Goal: Task Accomplishment & Management: Use online tool/utility

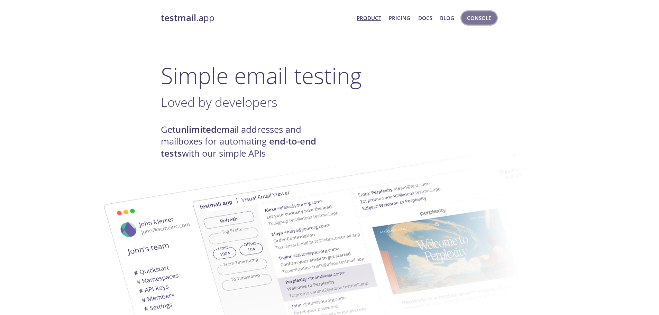
click at [470, 19] on span "Console" at bounding box center [479, 17] width 24 height 9
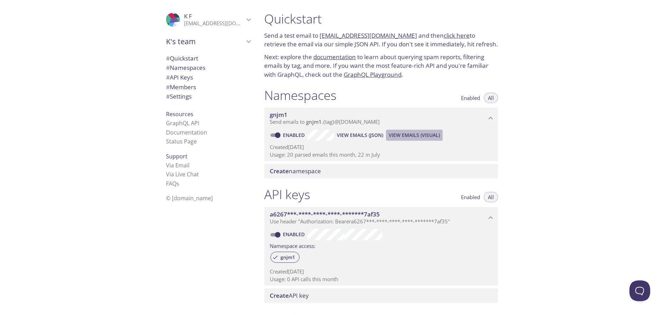
click at [414, 134] on span "View Emails (Visual)" at bounding box center [414, 135] width 51 height 8
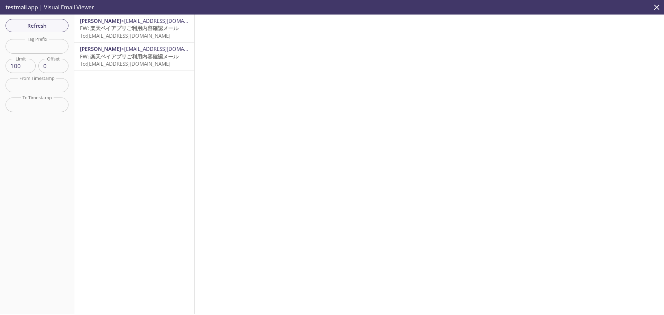
click at [151, 33] on span "To: gnjm1.test@inbox.testmail.app" at bounding box center [125, 35] width 91 height 7
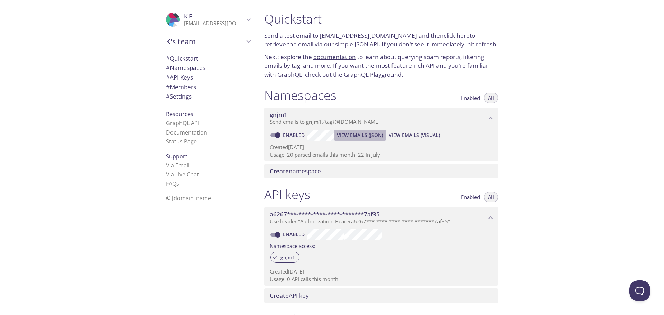
click at [370, 137] on span "View Emails (JSON)" at bounding box center [360, 135] width 46 height 8
click at [485, 217] on span "a6267***-****-****-****-*******7af35" at bounding box center [378, 215] width 217 height 8
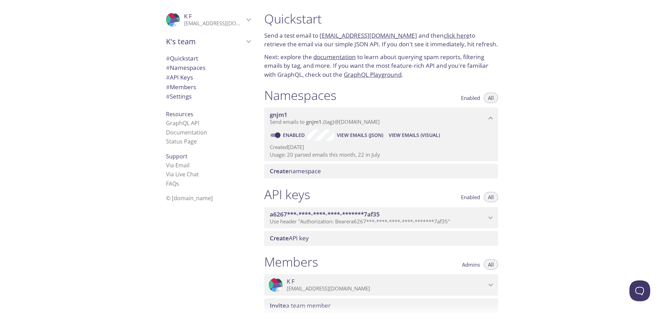
click at [485, 217] on span "a6267***-****-****-****-*******7af35" at bounding box center [378, 215] width 217 height 8
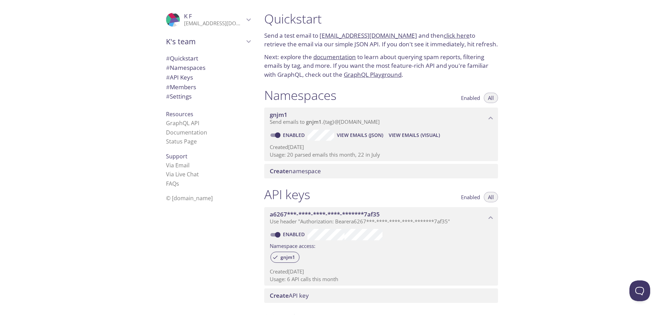
click at [559, 147] on div "Quickstart Send a test email to gnjm1.test@inbox.testmail.app and then click he…" at bounding box center [462, 157] width 406 height 315
click at [189, 275] on div ".cls-1 { fill: #6d5ca8; } .cls-2 { fill: #3fc191; } .cls-3 { fill: #3b4752; } .…" at bounding box center [207, 157] width 104 height 315
click at [220, 256] on div ".cls-1 { fill: #6d5ca8; } .cls-2 { fill: #3fc191; } .cls-3 { fill: #3b4752; } .…" at bounding box center [207, 157] width 104 height 315
drag, startPoint x: 406, startPoint y: 36, endPoint x: 321, endPoint y: 37, distance: 85.1
click at [321, 37] on p "Send a test email to gnjm1.test@inbox.testmail.app and then click here to retri…" at bounding box center [381, 40] width 234 height 18
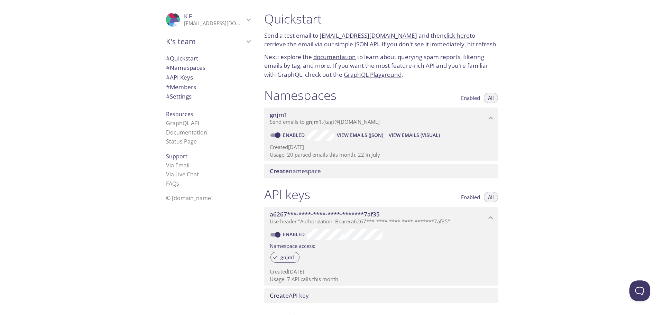
copy link "[EMAIL_ADDRESS][DOMAIN_NAME]"
click at [38, 249] on div ".cls-1 { fill: #6d5ca8; } .cls-2 { fill: #3fc191; } .cls-3 { fill: #3b4752; } .…" at bounding box center [129, 157] width 259 height 315
click at [190, 241] on div ".cls-1 { fill: #6d5ca8; } .cls-2 { fill: #3fc191; } .cls-3 { fill: #3b4752; } .…" at bounding box center [207, 157] width 104 height 315
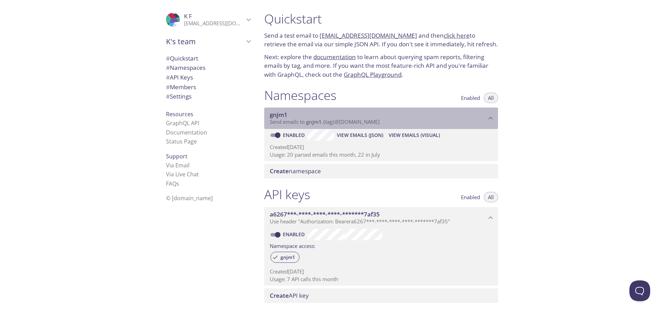
click at [354, 116] on span "gnjm1" at bounding box center [378, 115] width 217 height 8
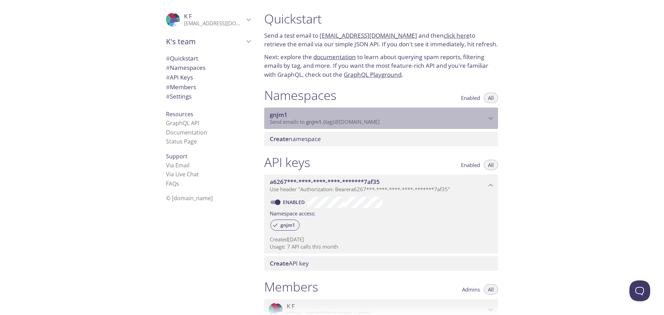
click at [354, 116] on span "gnjm1" at bounding box center [378, 115] width 217 height 8
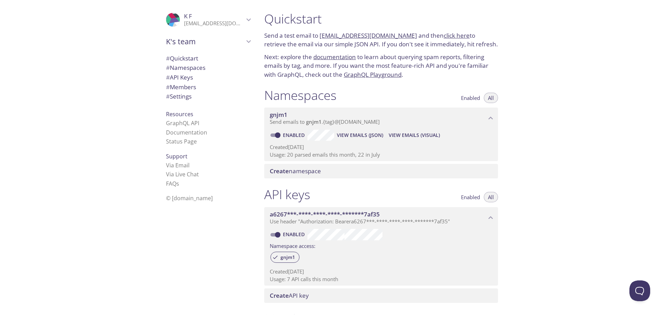
click at [523, 28] on div "Quickstart Send a test email to gnjm1.test@inbox.testmail.app and then click he…" at bounding box center [462, 157] width 406 height 315
click at [528, 169] on div "Quickstart Send a test email to gnjm1.test@inbox.testmail.app and then click he…" at bounding box center [462, 157] width 406 height 315
click at [359, 138] on span "View Emails (JSON)" at bounding box center [360, 135] width 46 height 8
click at [609, 18] on div "Quickstart Send a test email to [EMAIL_ADDRESS][DOMAIN_NAME] and then click her…" at bounding box center [462, 157] width 406 height 315
click at [595, 31] on div "Quickstart Send a test email to [EMAIL_ADDRESS][DOMAIN_NAME] and then click her…" at bounding box center [462, 157] width 406 height 315
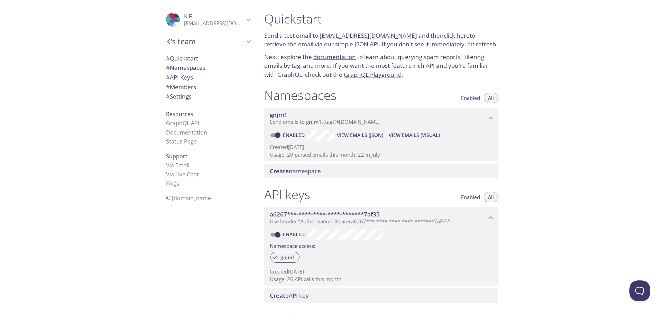
click at [155, 265] on div ".cls-1 { fill: #6d5ca8; } .cls-2 { fill: #3fc191; } .cls-3 { fill: #3b4752; } .…" at bounding box center [207, 157] width 104 height 315
click at [425, 138] on span "View Emails (Visual)" at bounding box center [414, 135] width 51 height 8
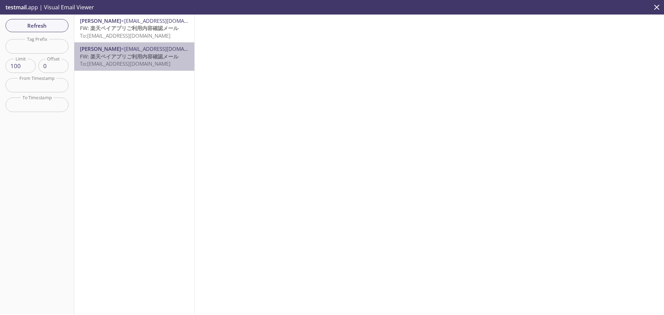
click at [161, 65] on span "To: [EMAIL_ADDRESS][DOMAIN_NAME]" at bounding box center [125, 63] width 91 height 7
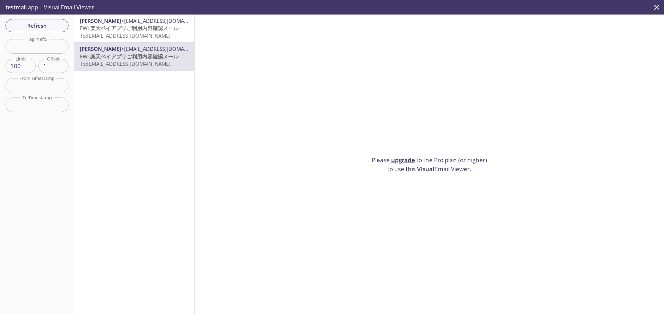
click at [60, 63] on input "1" at bounding box center [53, 66] width 30 height 14
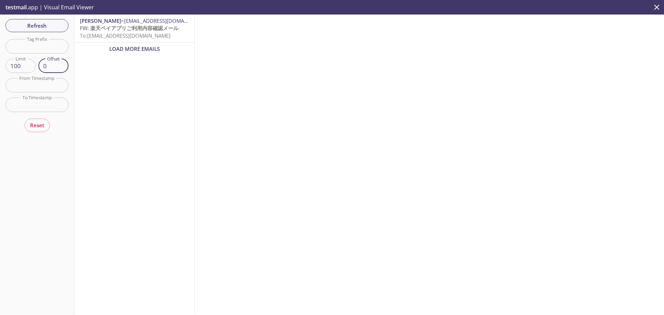
type input "0"
click at [62, 68] on input "0" at bounding box center [53, 66] width 30 height 14
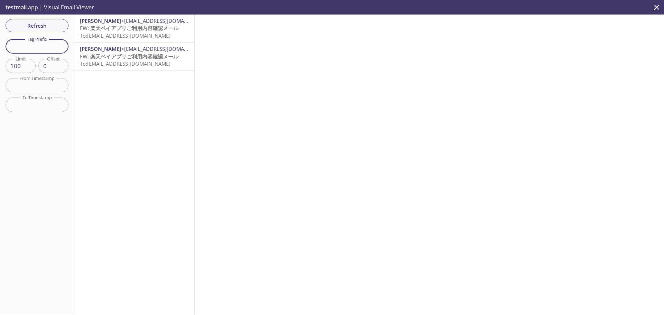
click at [37, 46] on input "text" at bounding box center [37, 46] width 63 height 14
click at [44, 22] on span "Refresh" at bounding box center [37, 25] width 52 height 9
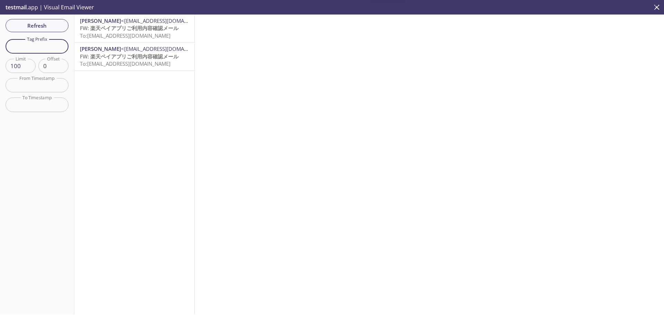
click at [42, 48] on input "text" at bounding box center [37, 46] width 63 height 14
click at [42, 48] on input "test" at bounding box center [37, 46] width 63 height 14
type input "t"
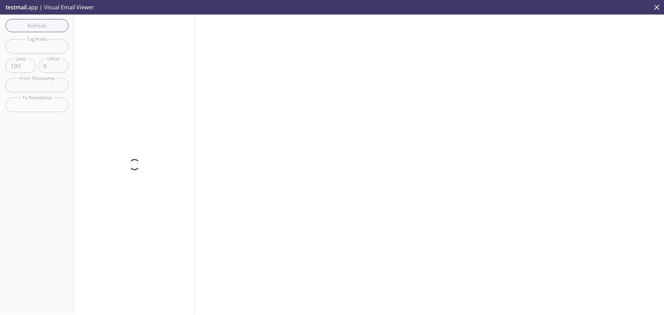
click at [40, 121] on div "Refresh Filters Tag Prefix Tag Prefix Limit 100 Limit Offset 0 Offset From Time…" at bounding box center [37, 165] width 74 height 300
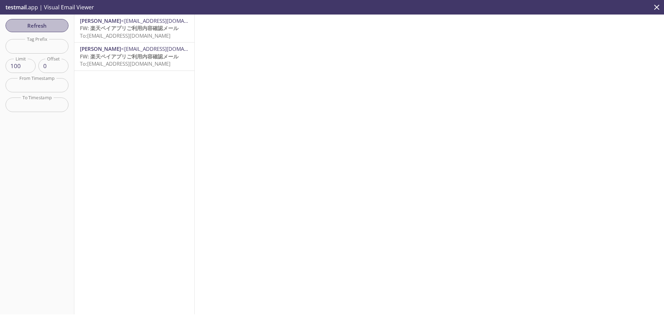
click at [32, 26] on span "Refresh" at bounding box center [37, 25] width 52 height 9
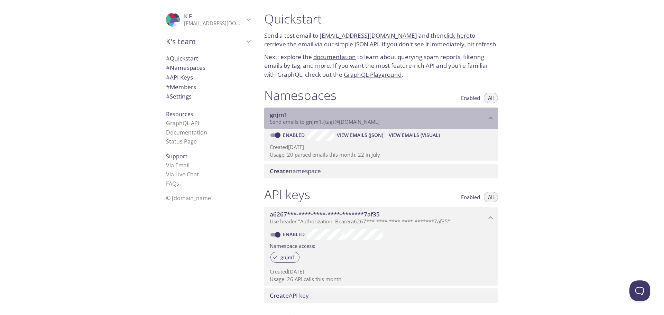
click at [338, 125] on span "Send emails to gnjm1 . {tag} @[DOMAIN_NAME]" at bounding box center [325, 121] width 110 height 7
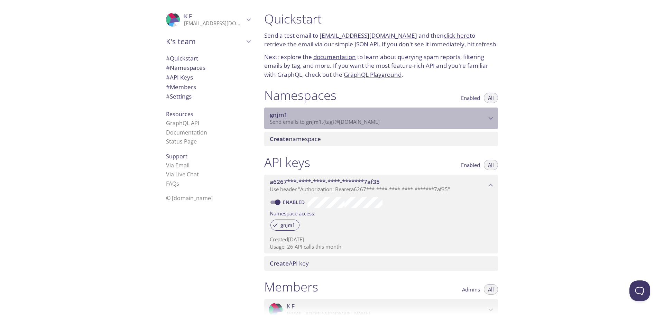
click at [338, 125] on span "Send emails to gnjm1 . {tag} @[DOMAIN_NAME]" at bounding box center [325, 121] width 110 height 7
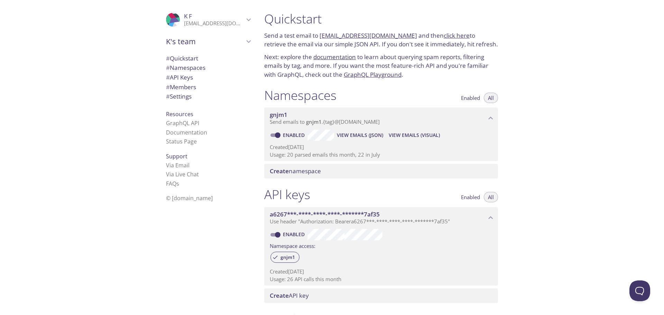
click at [338, 125] on span "Send emails to gnjm1 . {tag} @[DOMAIN_NAME]" at bounding box center [325, 121] width 110 height 7
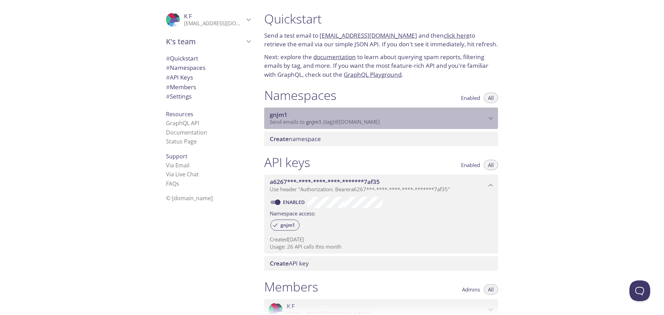
click at [341, 124] on span "Send emails to gnjm1 . {tag} @[DOMAIN_NAME]" at bounding box center [325, 121] width 110 height 7
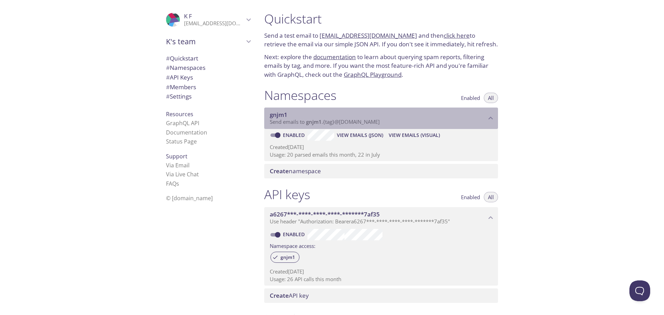
click at [341, 124] on span "Send emails to gnjm1 . {tag} @[DOMAIN_NAME]" at bounding box center [325, 121] width 110 height 7
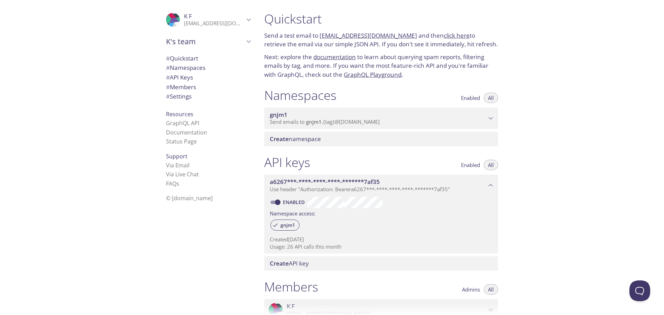
click at [502, 16] on div "Quickstart Send a test email to [EMAIL_ADDRESS][DOMAIN_NAME] and then click her…" at bounding box center [381, 45] width 245 height 76
